Goal: Find specific page/section: Find specific page/section

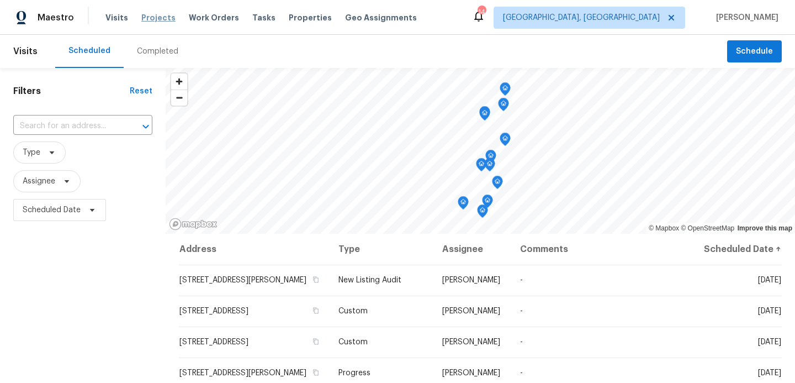
click at [158, 18] on span "Projects" at bounding box center [158, 17] width 34 height 11
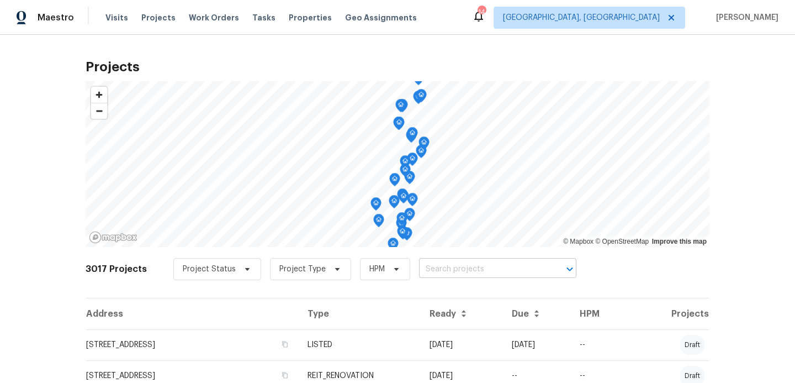
click at [423, 271] on input "text" at bounding box center [482, 269] width 126 height 17
click at [431, 269] on input "text" at bounding box center [482, 269] width 126 height 17
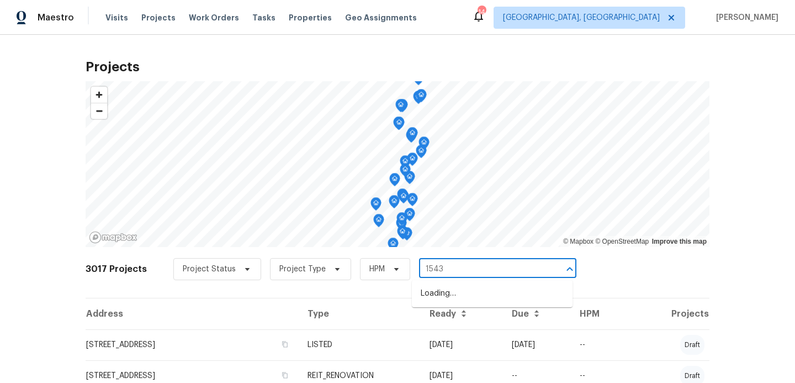
type input "15431"
click at [442, 288] on li "[STREET_ADDRESS]" at bounding box center [492, 293] width 161 height 18
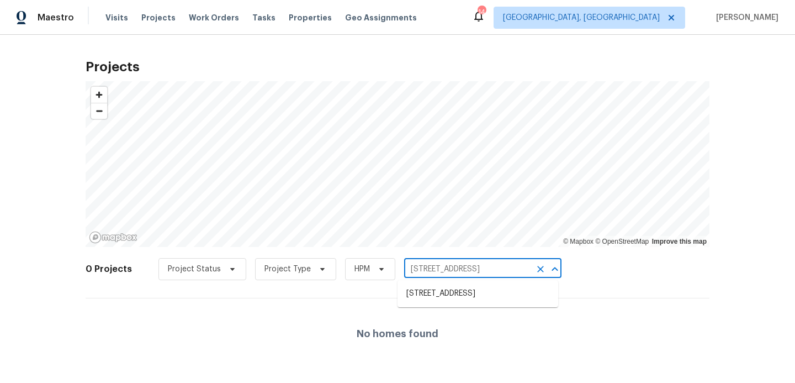
click at [459, 267] on input "[STREET_ADDRESS]" at bounding box center [467, 269] width 126 height 17
click at [453, 293] on li "[STREET_ADDRESS]" at bounding box center [478, 293] width 161 height 18
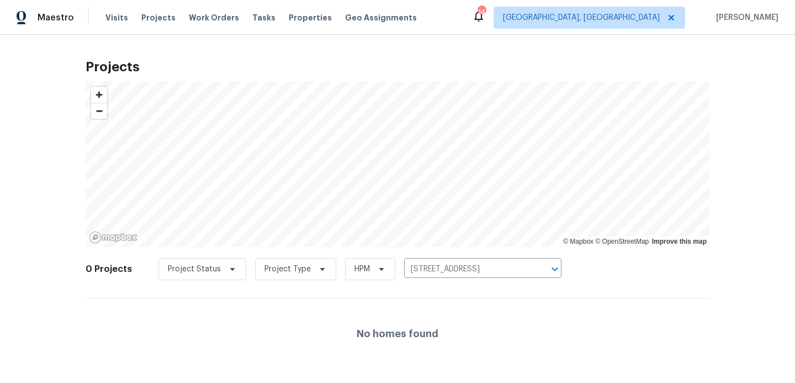
scroll to position [4, 0]
click at [377, 268] on div at bounding box center [397, 191] width 795 height 383
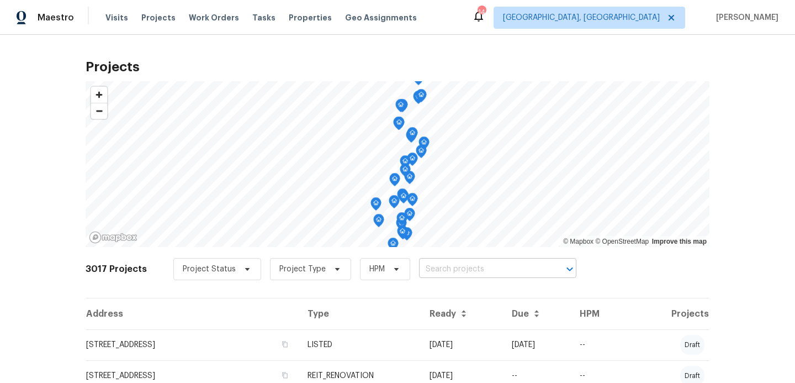
click at [425, 267] on input "text" at bounding box center [482, 269] width 126 height 17
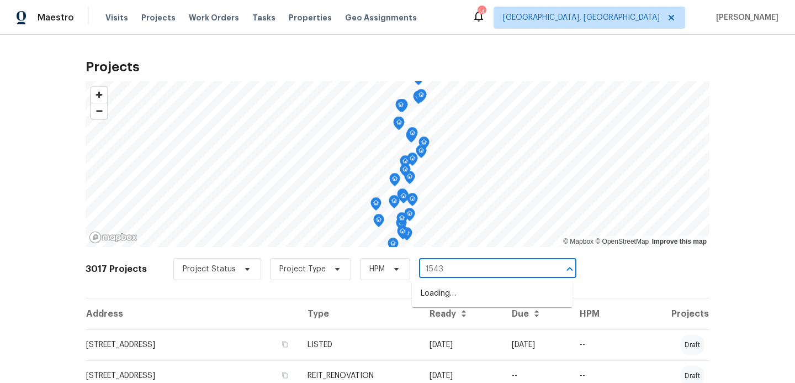
type input "15431"
click at [431, 287] on li "[STREET_ADDRESS]" at bounding box center [492, 293] width 161 height 18
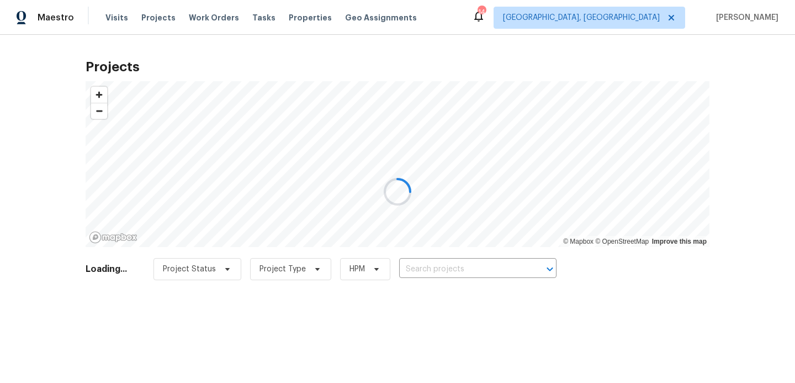
type input "[STREET_ADDRESS]"
